Goal: Information Seeking & Learning: Learn about a topic

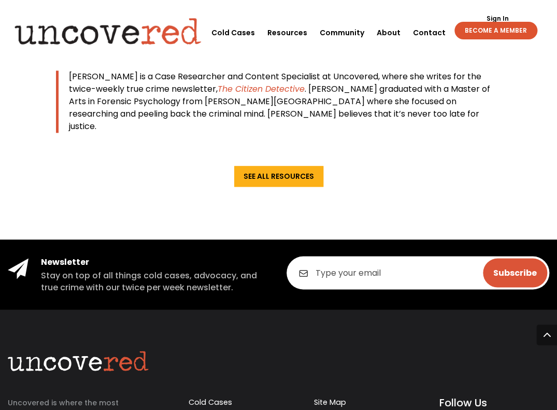
scroll to position [1722, 0]
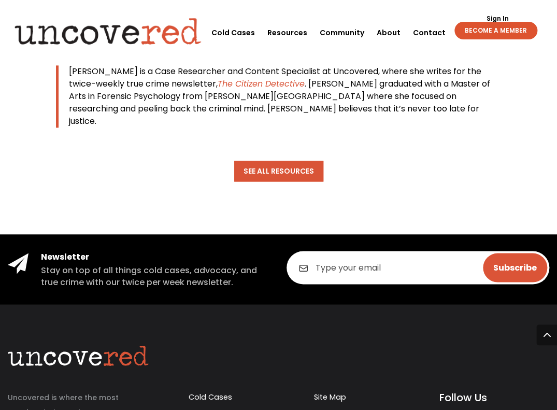
click at [270, 181] on link "See All Resources" at bounding box center [278, 171] width 89 height 21
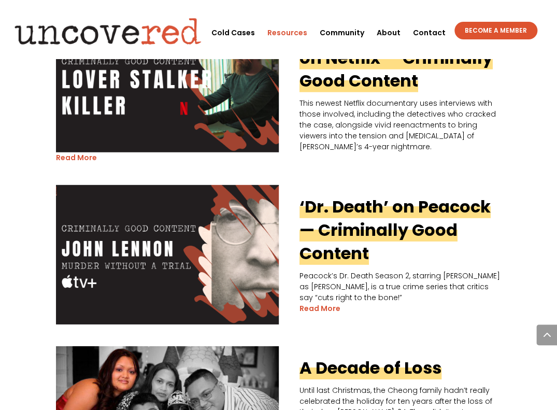
scroll to position [870, 0]
